Goal: Task Accomplishment & Management: Manage account settings

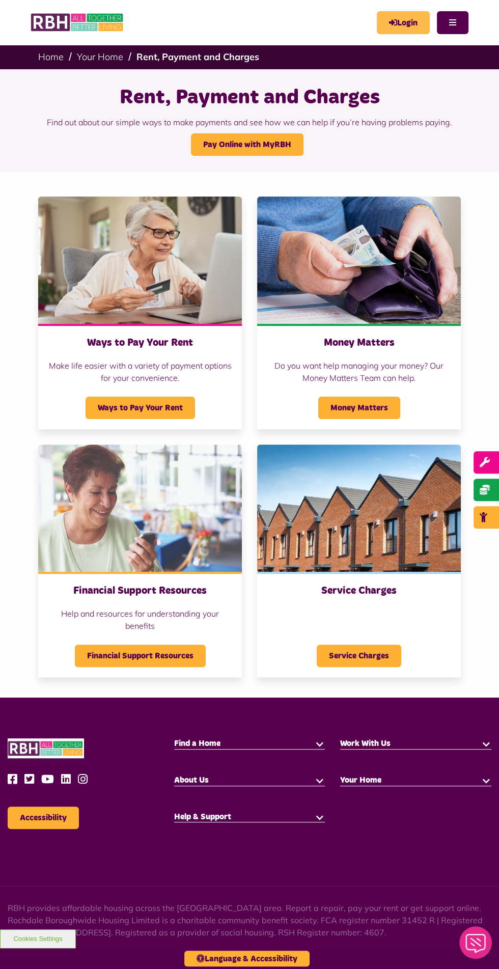
click at [406, 22] on link "Login" at bounding box center [403, 22] width 53 height 23
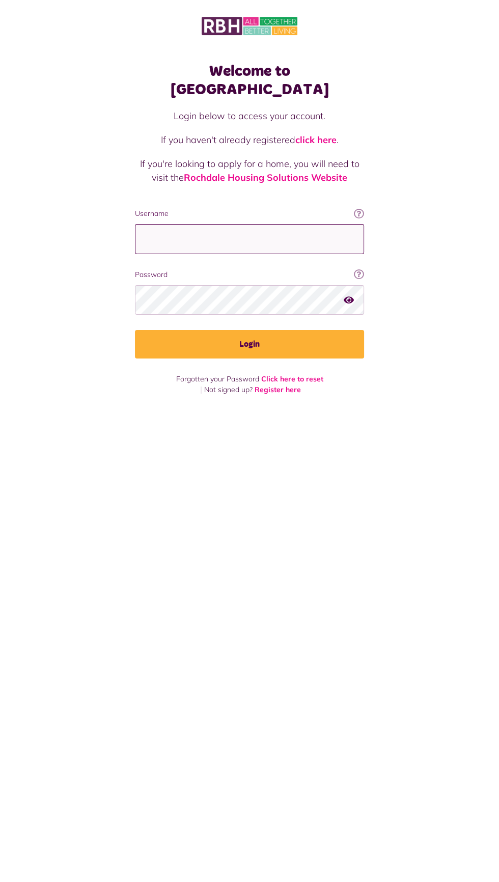
click at [292, 224] on input "Username" at bounding box center [249, 239] width 229 height 30
type input "**********"
click at [135, 330] on button "Login" at bounding box center [249, 344] width 229 height 29
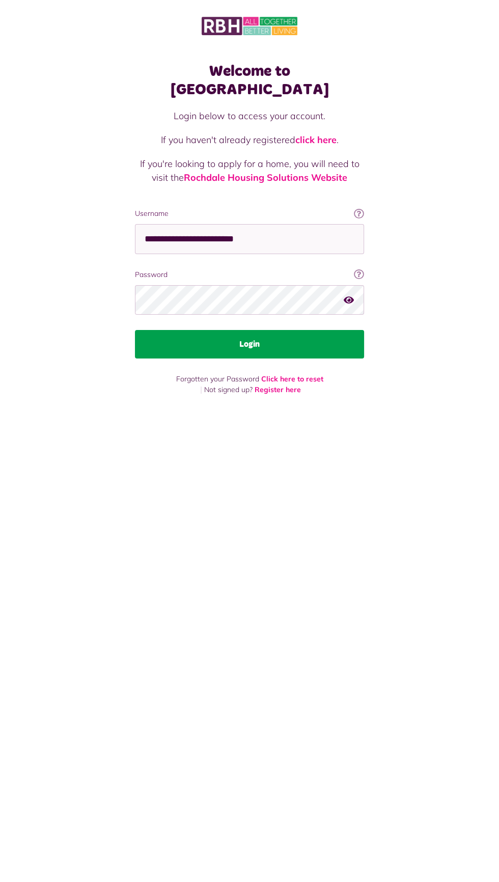
click at [297, 330] on button "Login" at bounding box center [249, 344] width 229 height 29
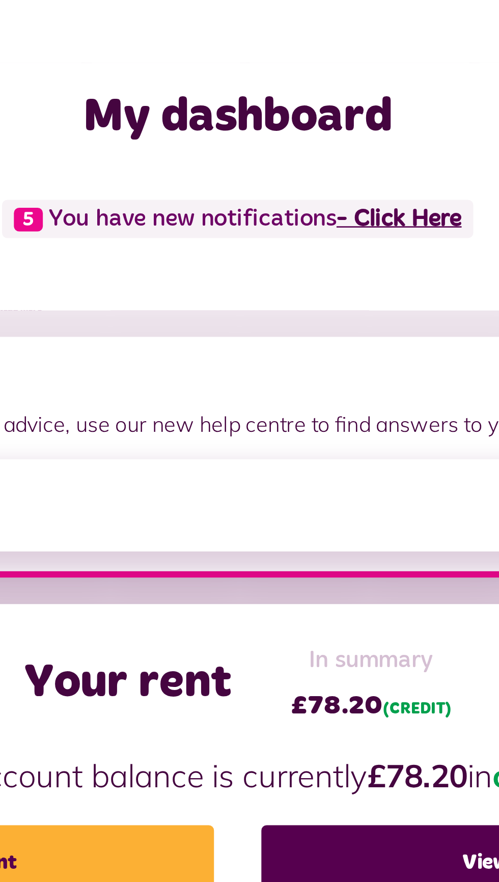
click at [321, 111] on link "- Click Here" at bounding box center [312, 111] width 48 height 9
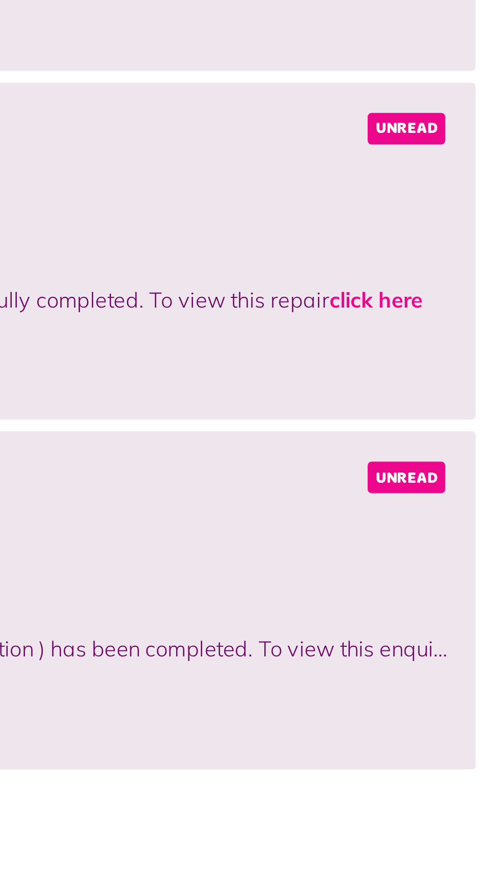
click at [480, 773] on link "click here" at bounding box center [498, 770] width 36 height 10
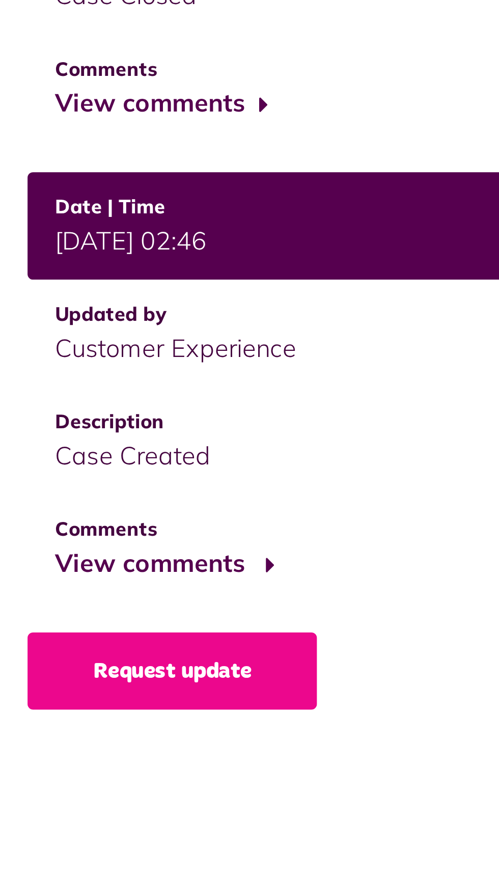
click at [88, 573] on button "View comments" at bounding box center [59, 569] width 79 height 15
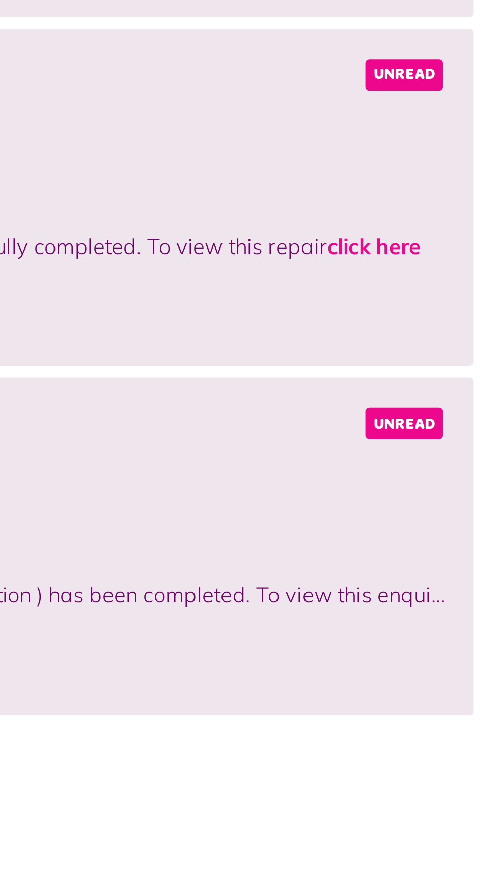
click at [466, 703] on span "Unread" at bounding box center [462, 704] width 30 height 12
click at [480, 774] on link "click here" at bounding box center [498, 770] width 36 height 10
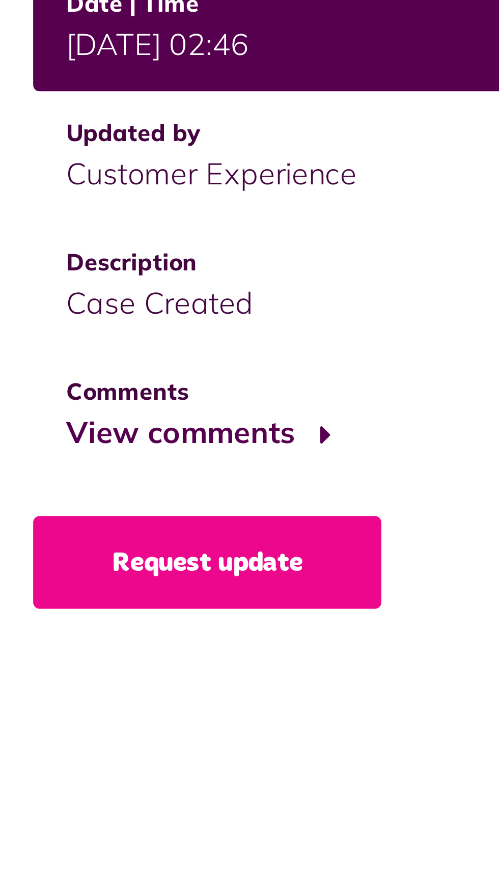
click at [95, 571] on button "View comments" at bounding box center [59, 569] width 79 height 15
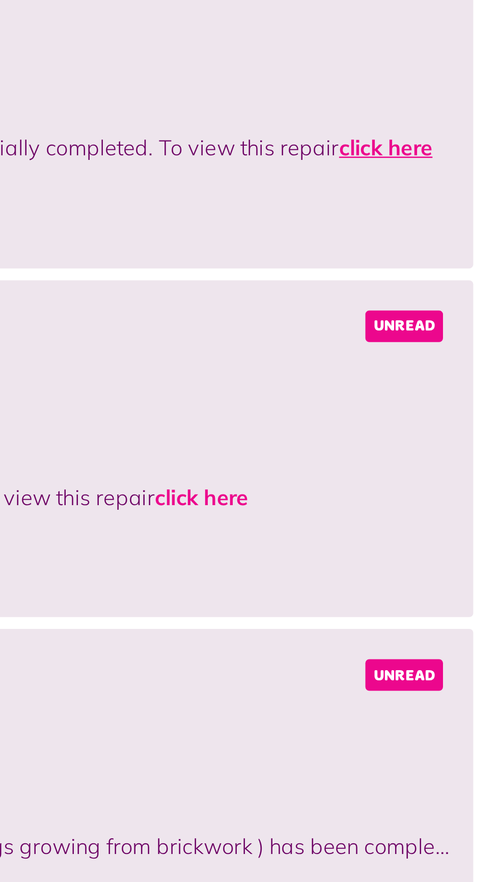
click at [449, 229] on link "click here" at bounding box center [455, 229] width 36 height 10
click at [466, 297] on span "Unread" at bounding box center [462, 299] width 30 height 12
click at [377, 368] on link "click here" at bounding box center [383, 365] width 36 height 10
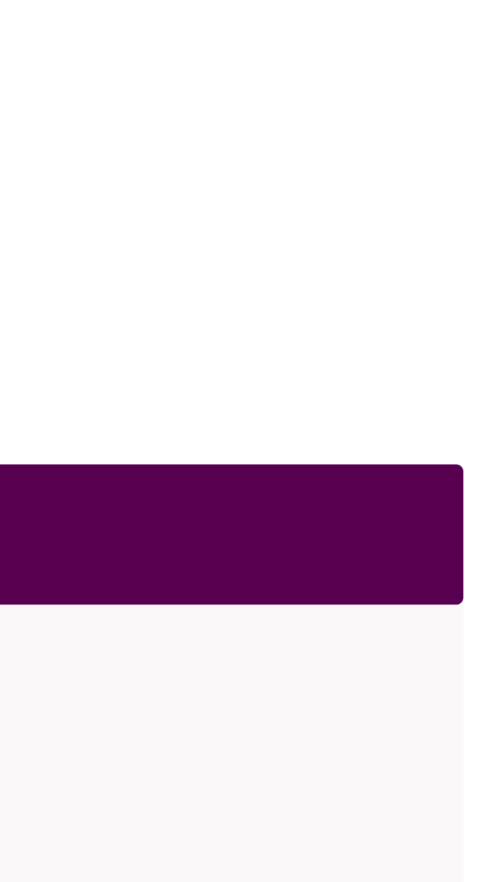
scroll to position [90, 0]
